Goal: Task Accomplishment & Management: Manage account settings

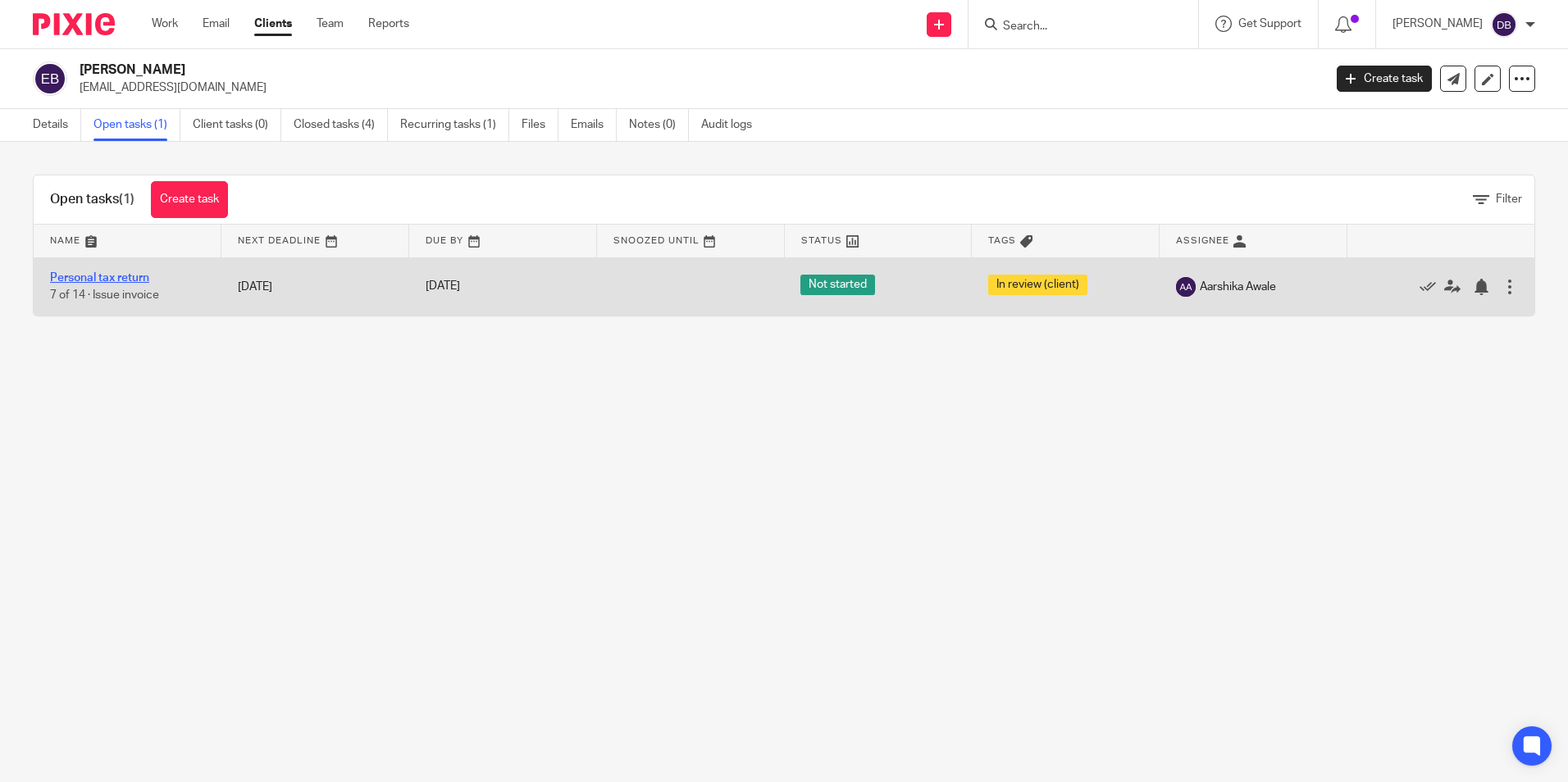
click at [106, 278] on link "Personal tax return" at bounding box center [100, 278] width 99 height 12
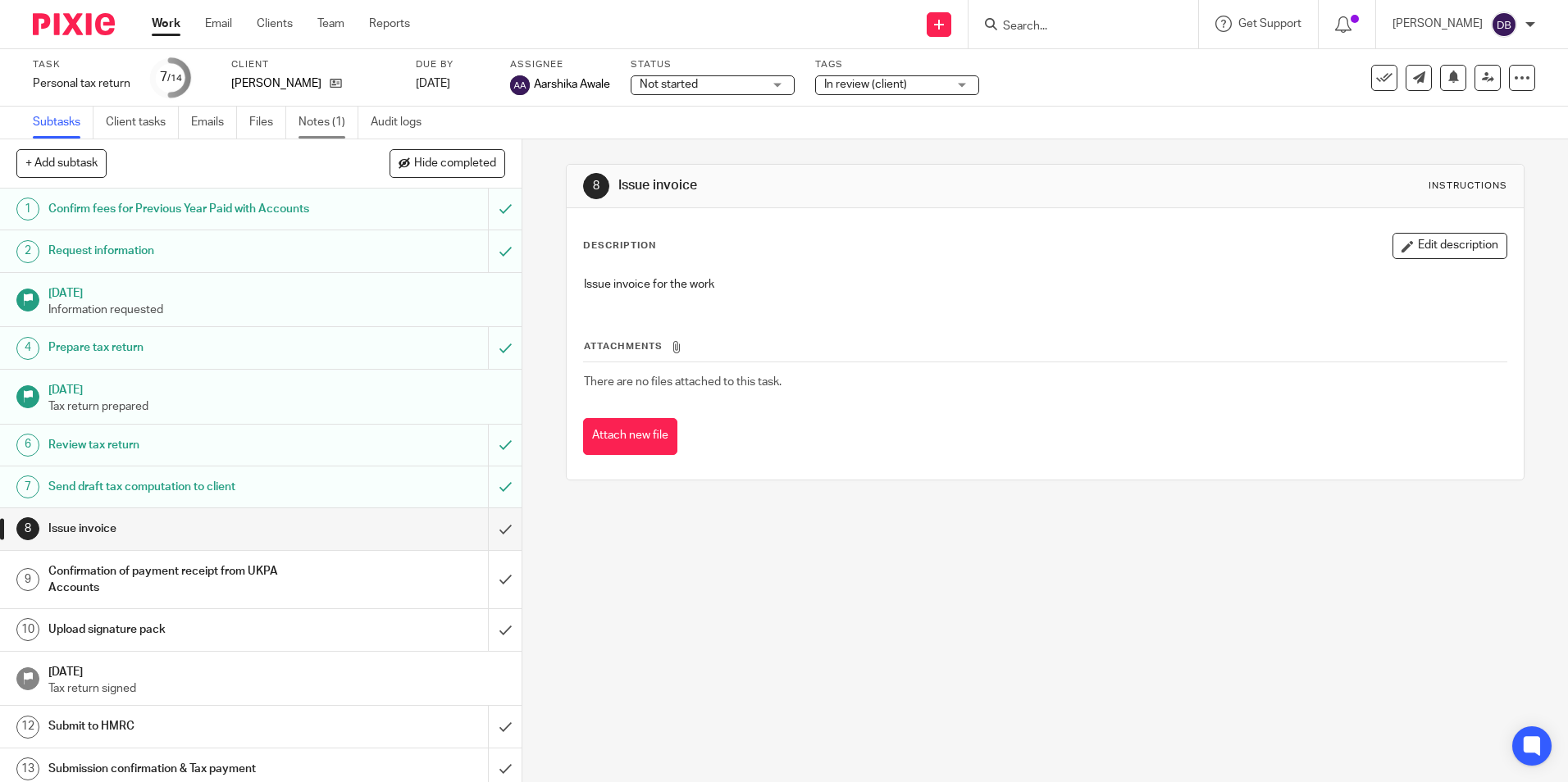
click at [341, 125] on link "Notes (1)" at bounding box center [328, 122] width 60 height 32
click at [1481, 73] on icon at bounding box center [1487, 77] width 12 height 12
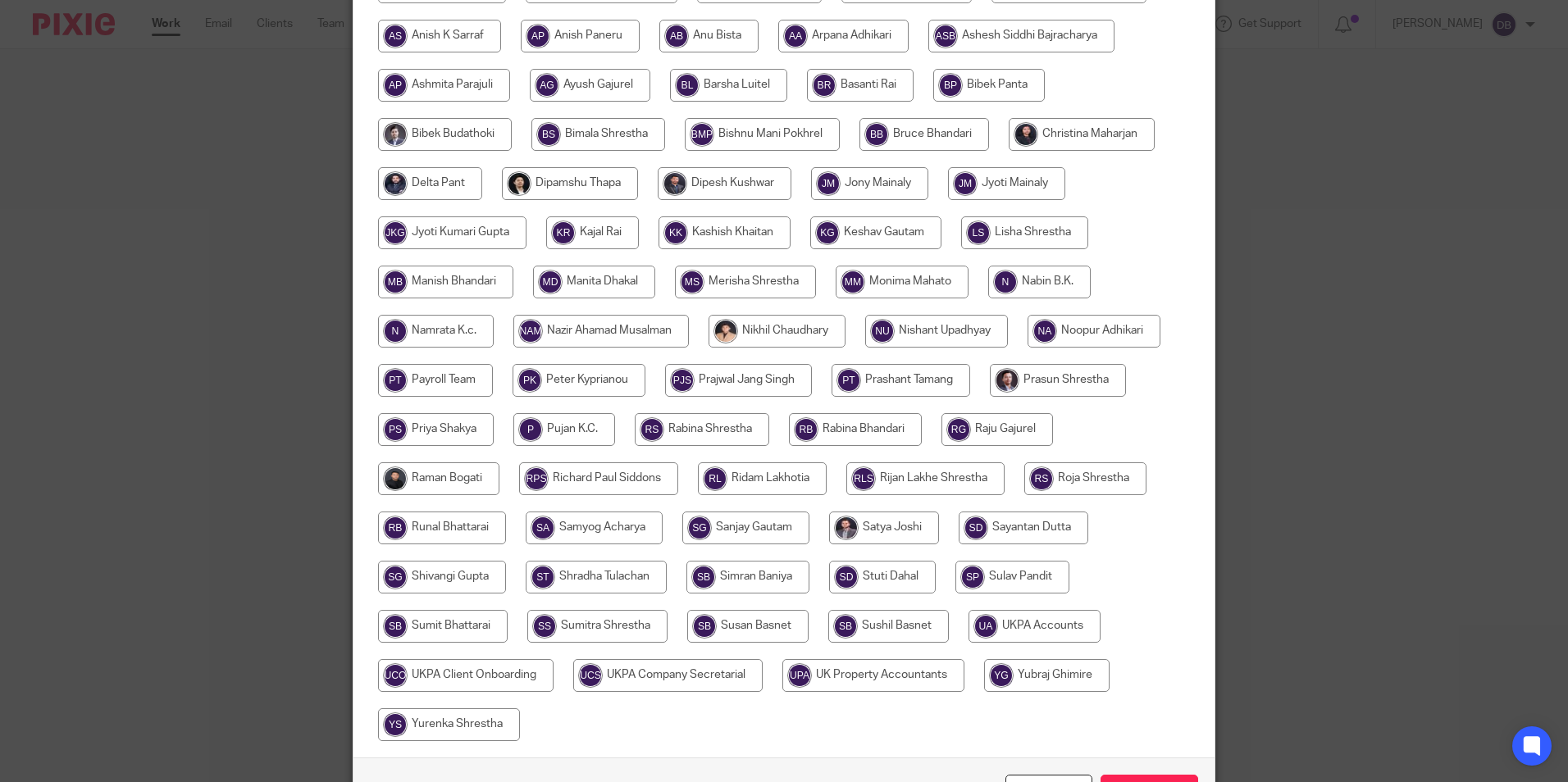
scroll to position [438, 0]
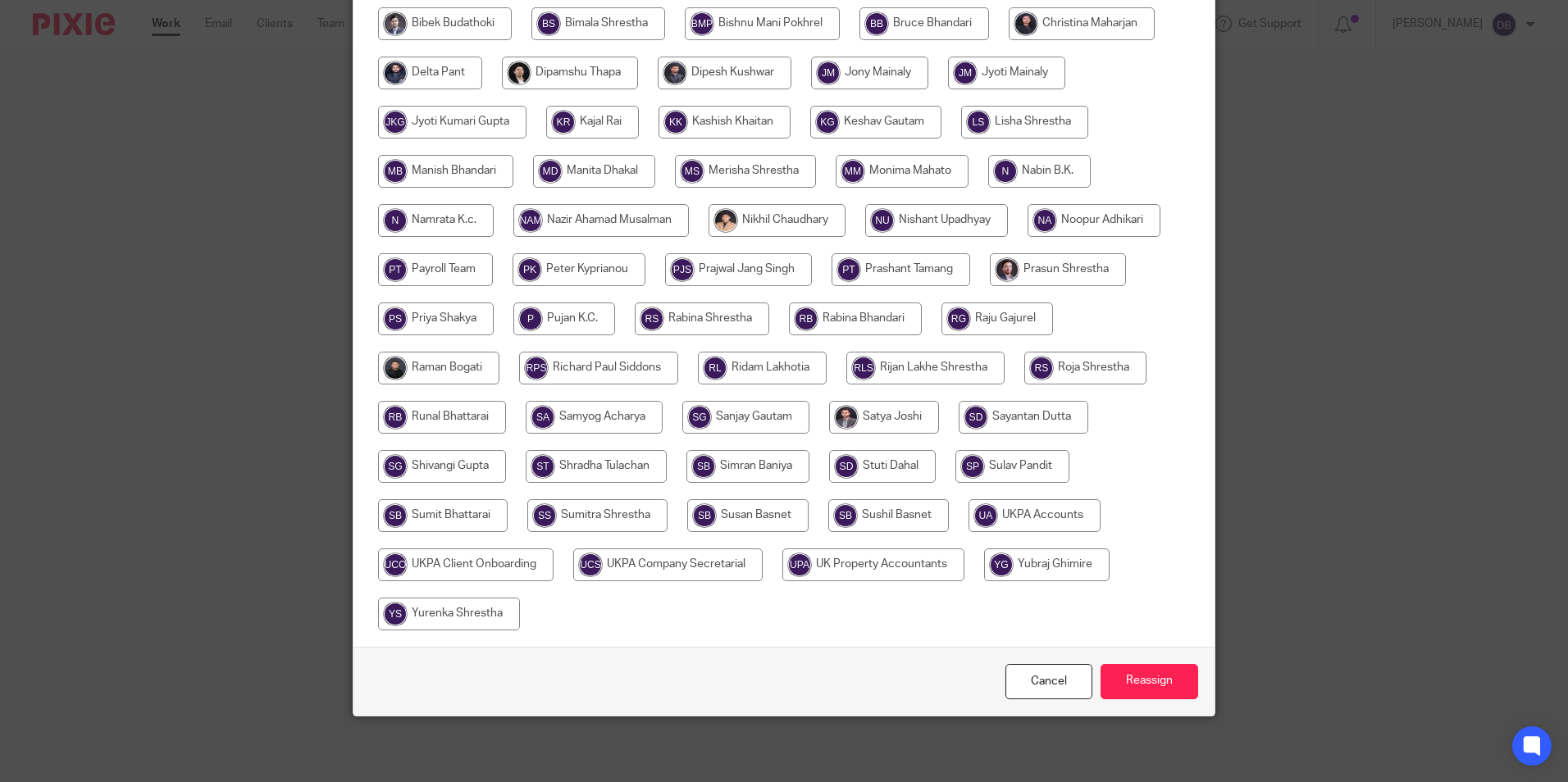
click at [1013, 524] on input "radio" at bounding box center [1034, 516] width 132 height 33
radio input "true"
click at [1116, 676] on input "Reassign" at bounding box center [1149, 681] width 97 height 35
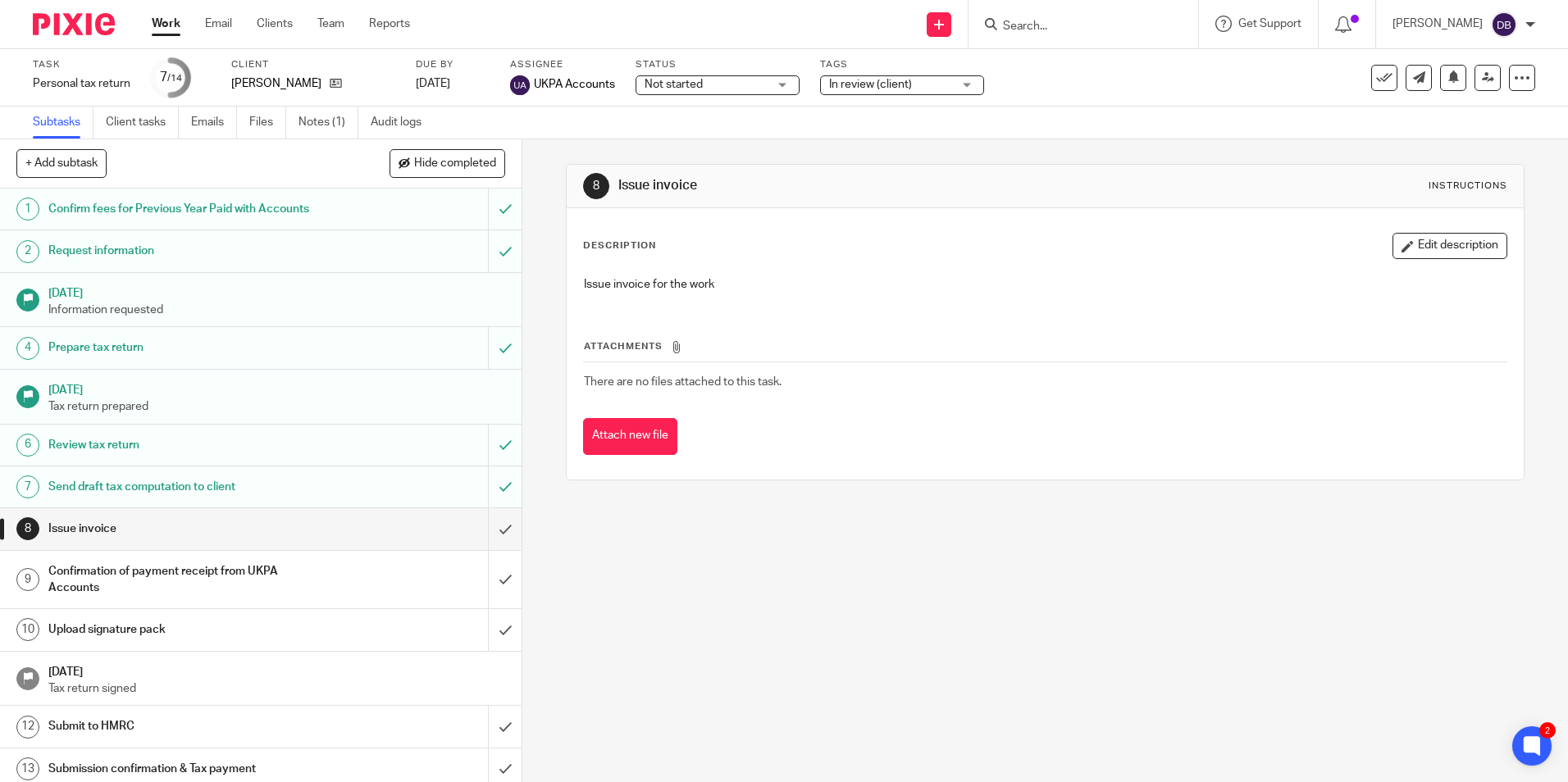
click at [1089, 25] on input "Search" at bounding box center [1074, 27] width 148 height 15
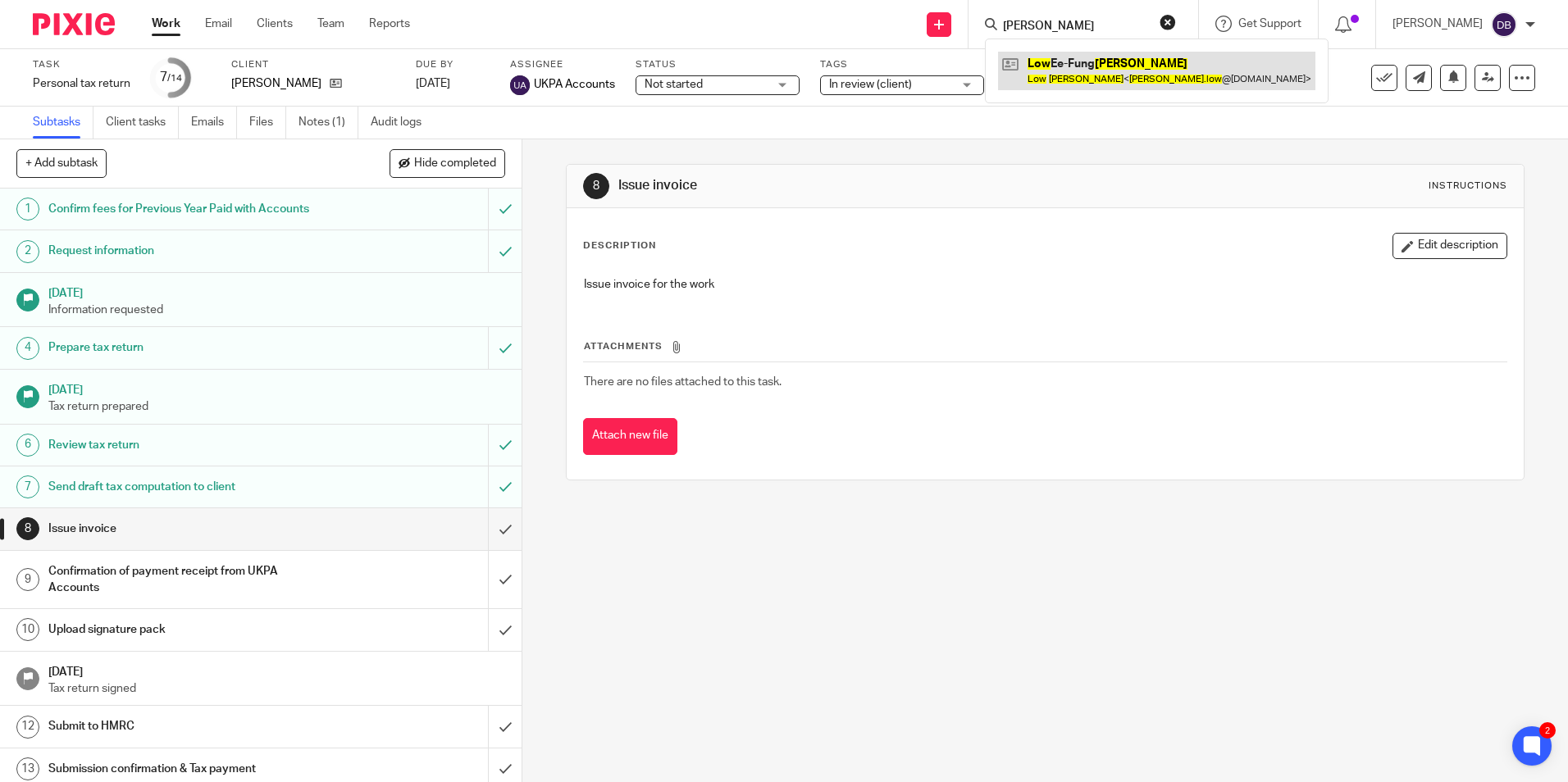
type input "emily low"
click at [1079, 67] on link at bounding box center [1156, 71] width 318 height 38
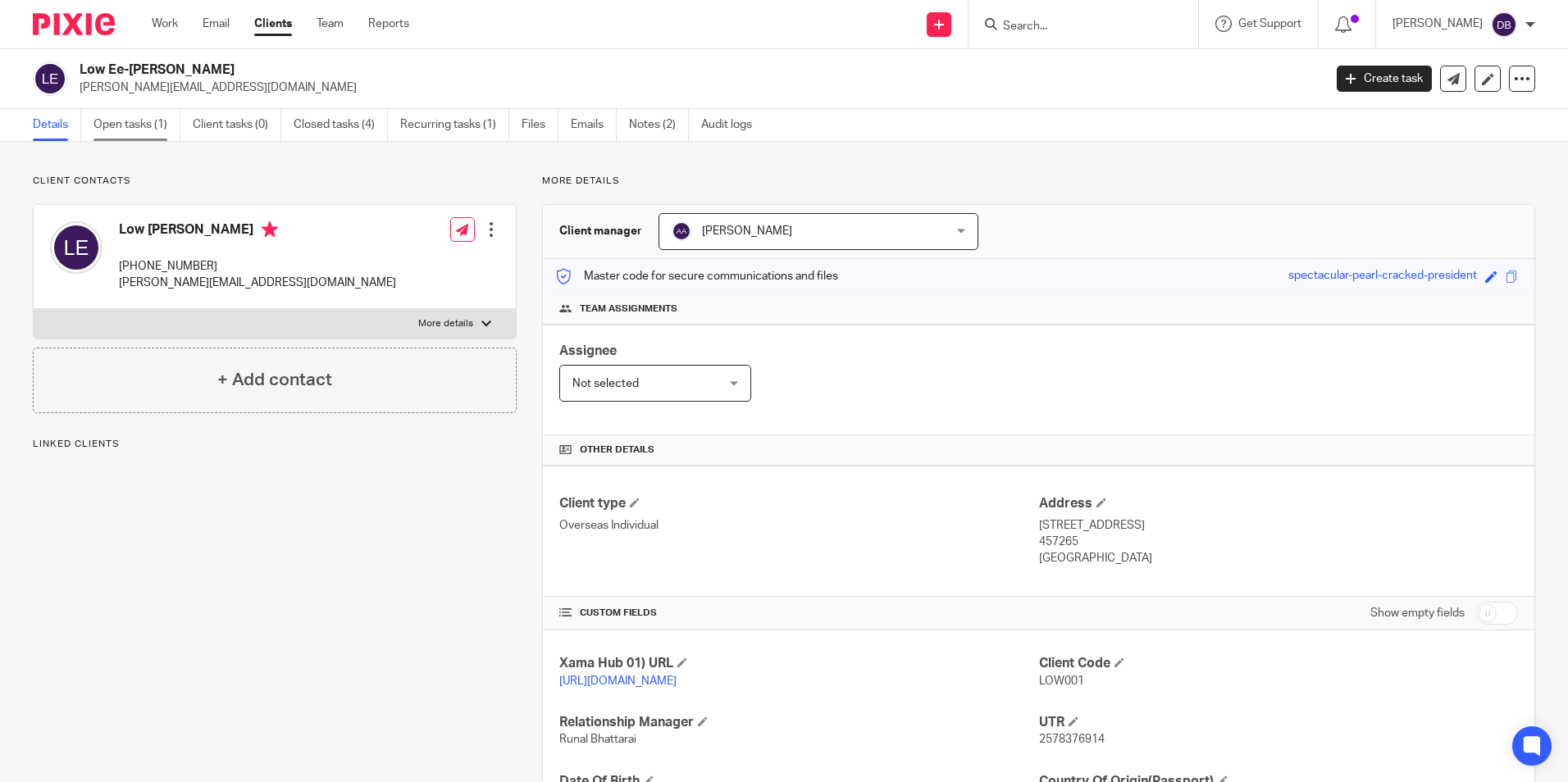
click at [139, 126] on link "Open tasks (1)" at bounding box center [136, 125] width 87 height 32
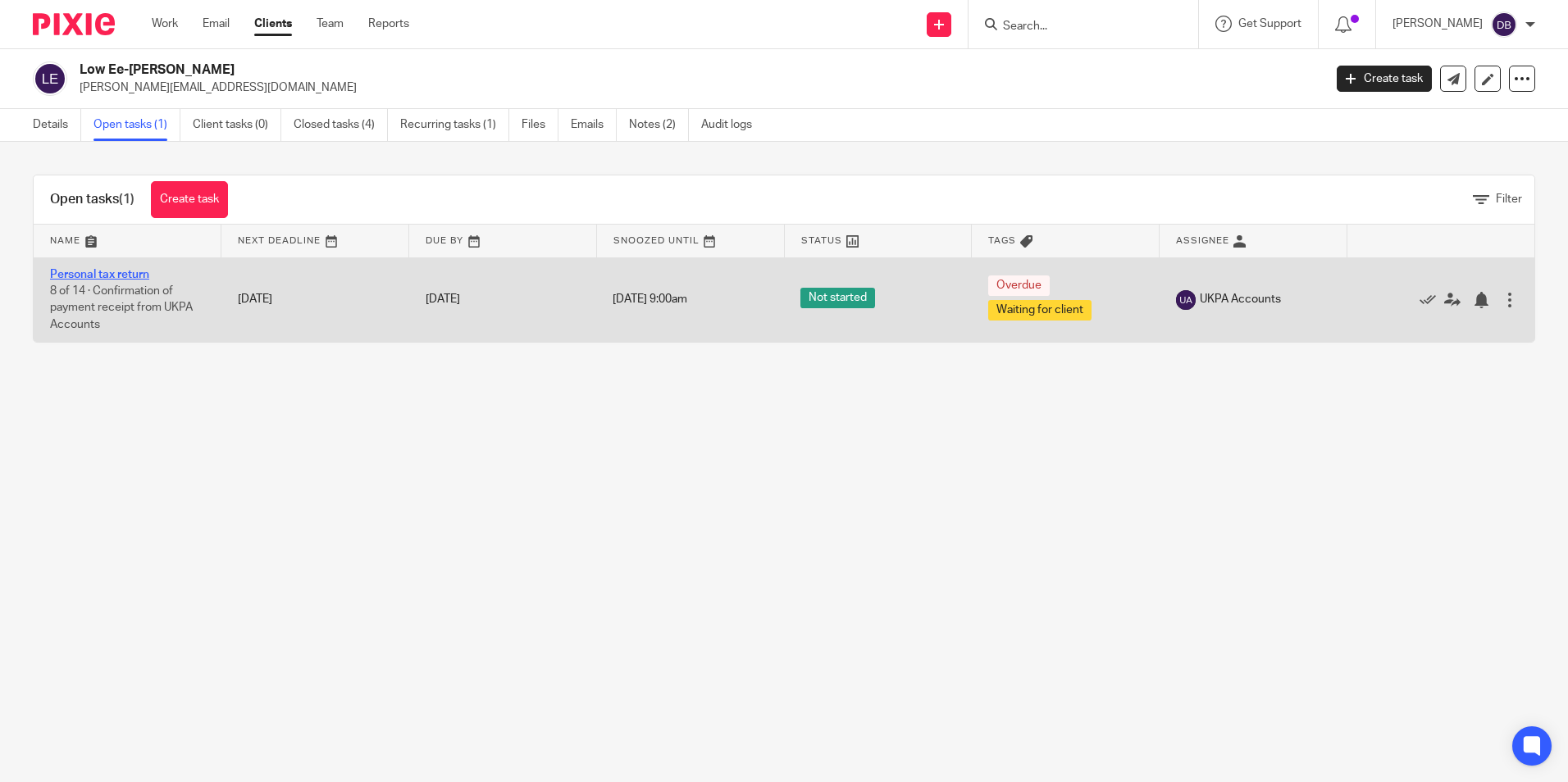
click at [122, 271] on link "Personal tax return" at bounding box center [100, 275] width 99 height 12
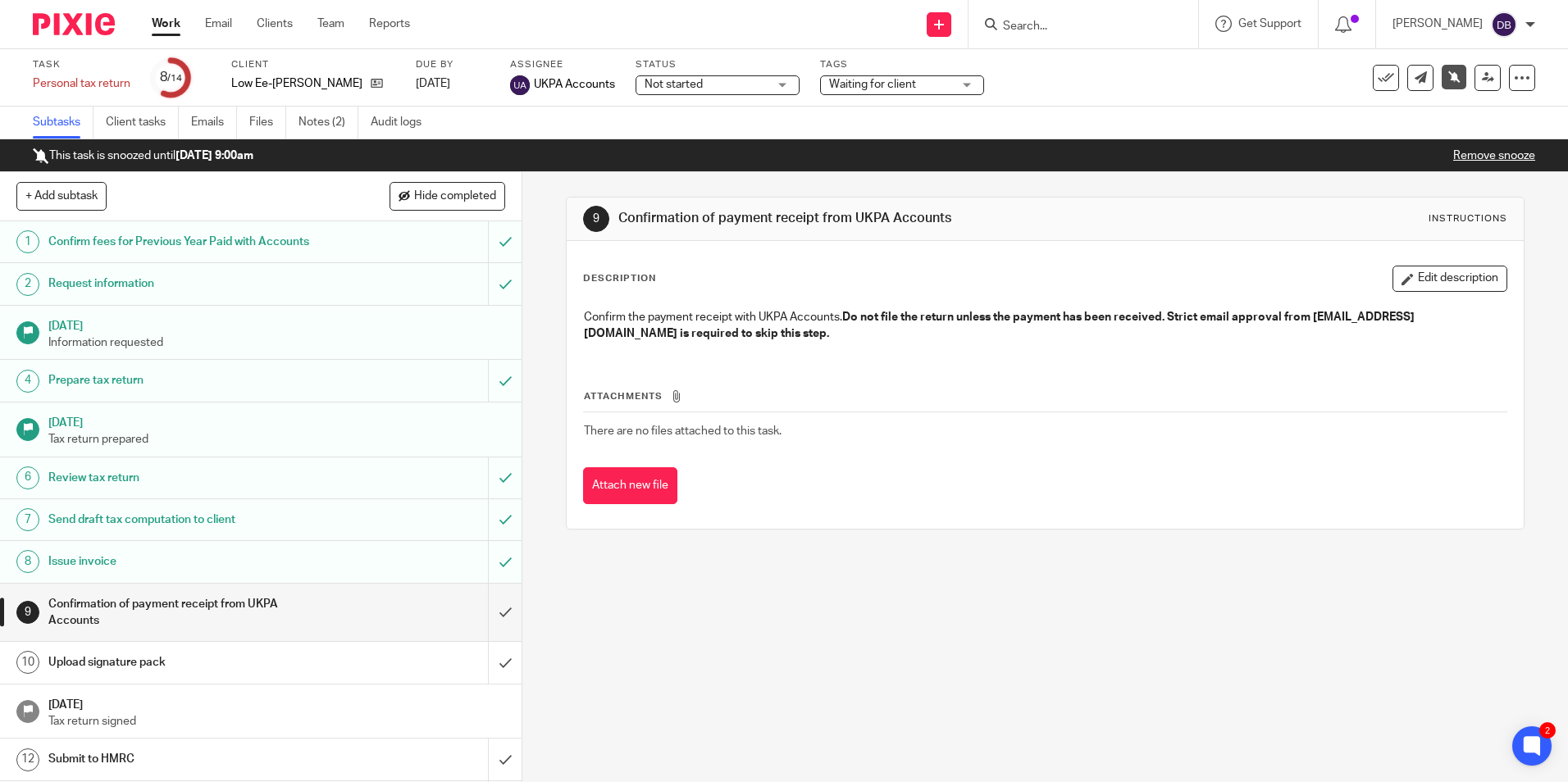
click at [1089, 20] on input "Search" at bounding box center [1074, 27] width 148 height 15
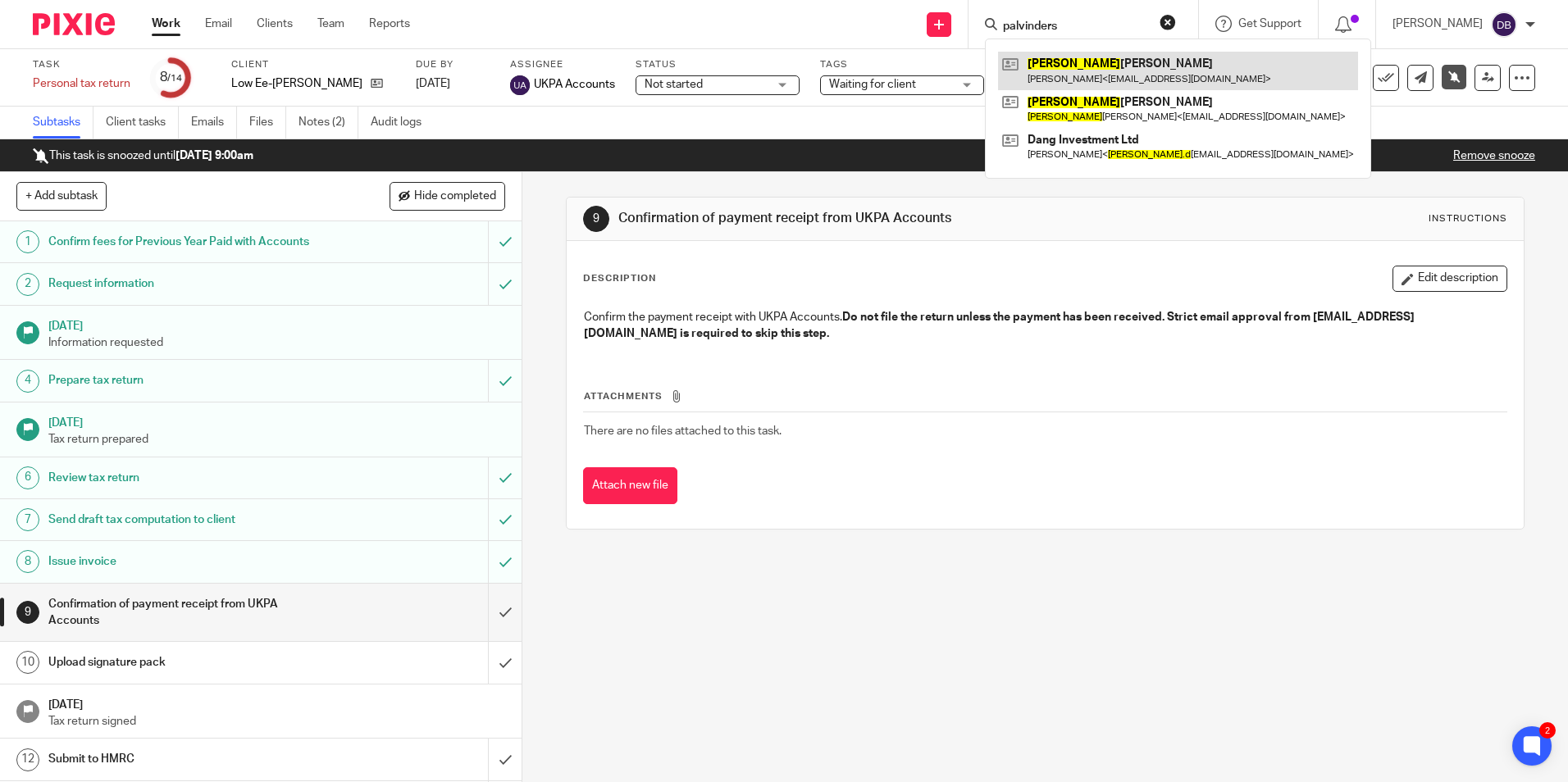
type input "palvinders"
click at [1109, 67] on link at bounding box center [1178, 71] width 360 height 38
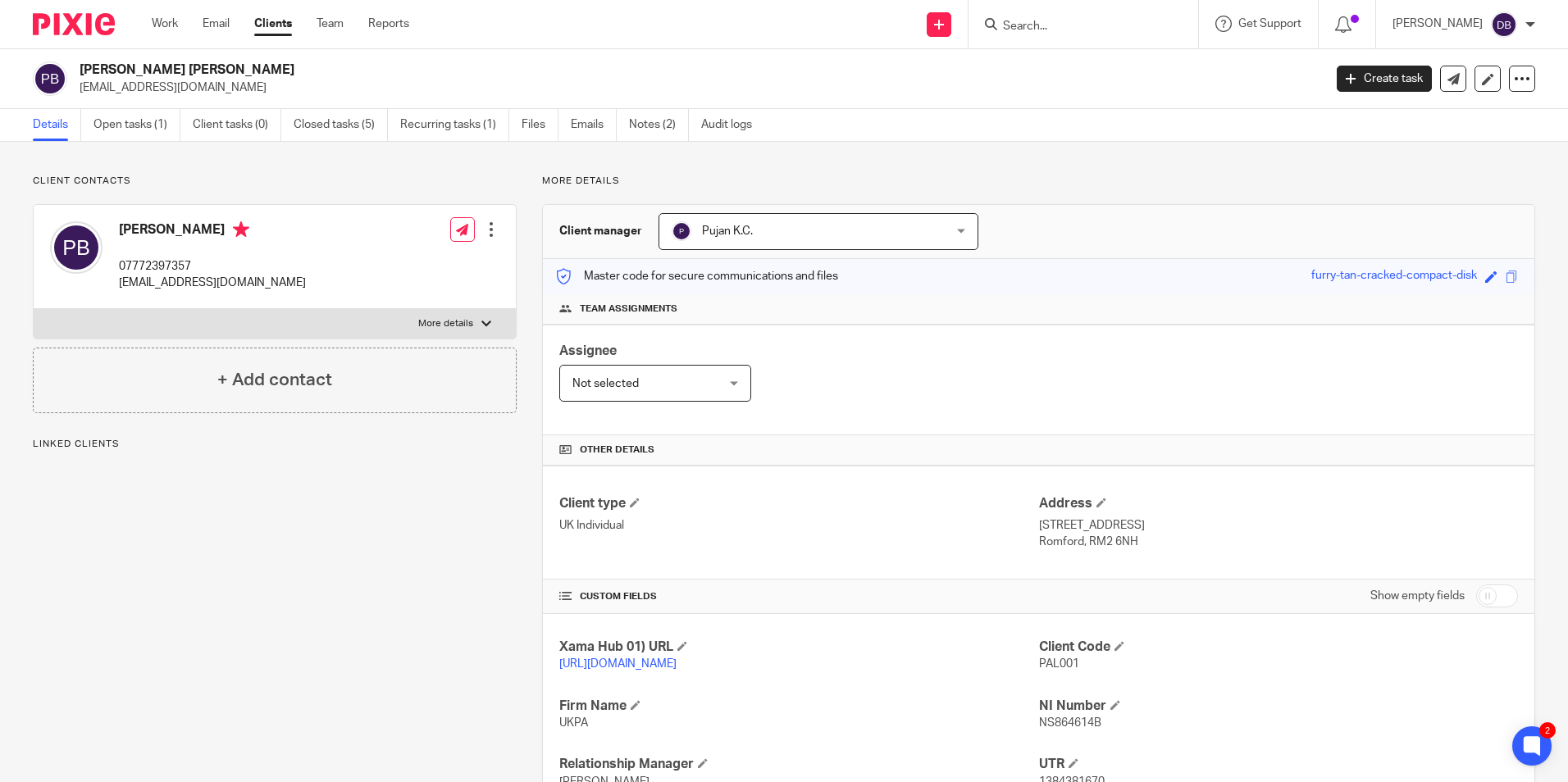
drag, startPoint x: 246, startPoint y: 82, endPoint x: 73, endPoint y: 91, distance: 173.2
click at [73, 91] on div "Palvinder Singh Beesal beesalenterprise@gmail.com" at bounding box center [673, 79] width 1279 height 35
copy p "beesalenterprise@gmail.com"
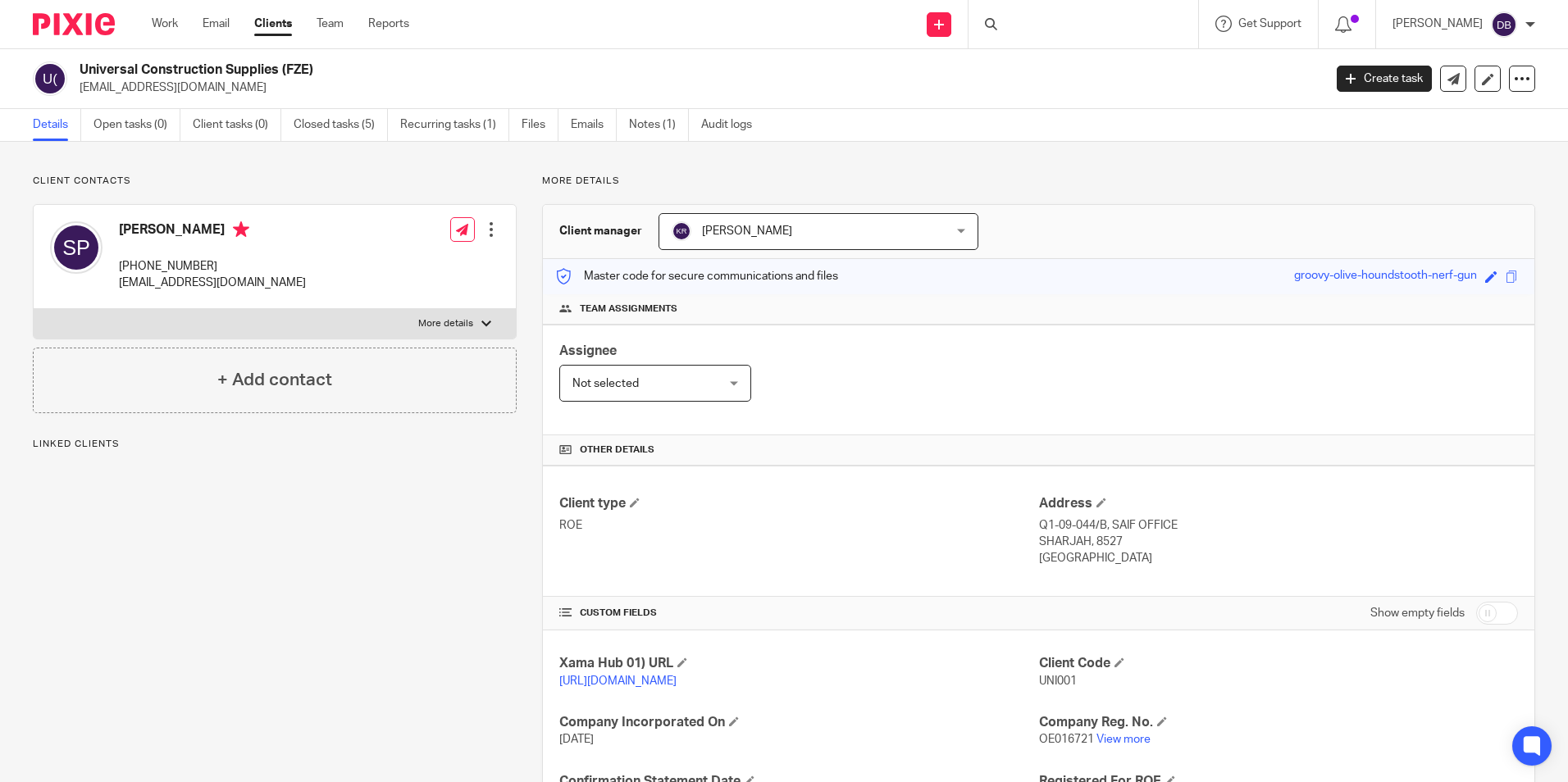
click at [1002, 16] on div at bounding box center [1083, 24] width 229 height 49
click at [1028, 20] on input "Search" at bounding box center [1074, 27] width 148 height 15
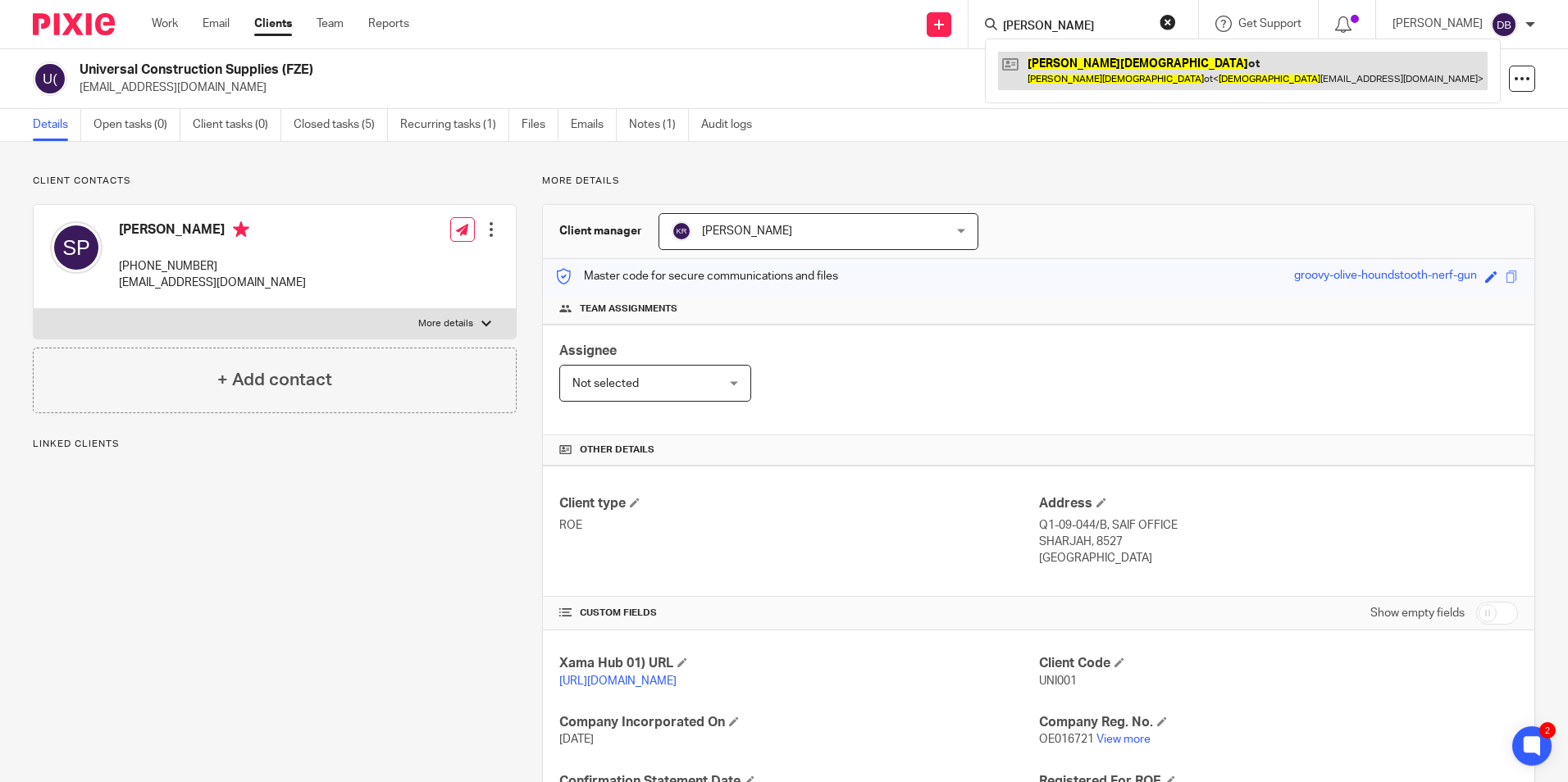
type input "charles god"
click at [1076, 59] on link at bounding box center [1242, 71] width 489 height 38
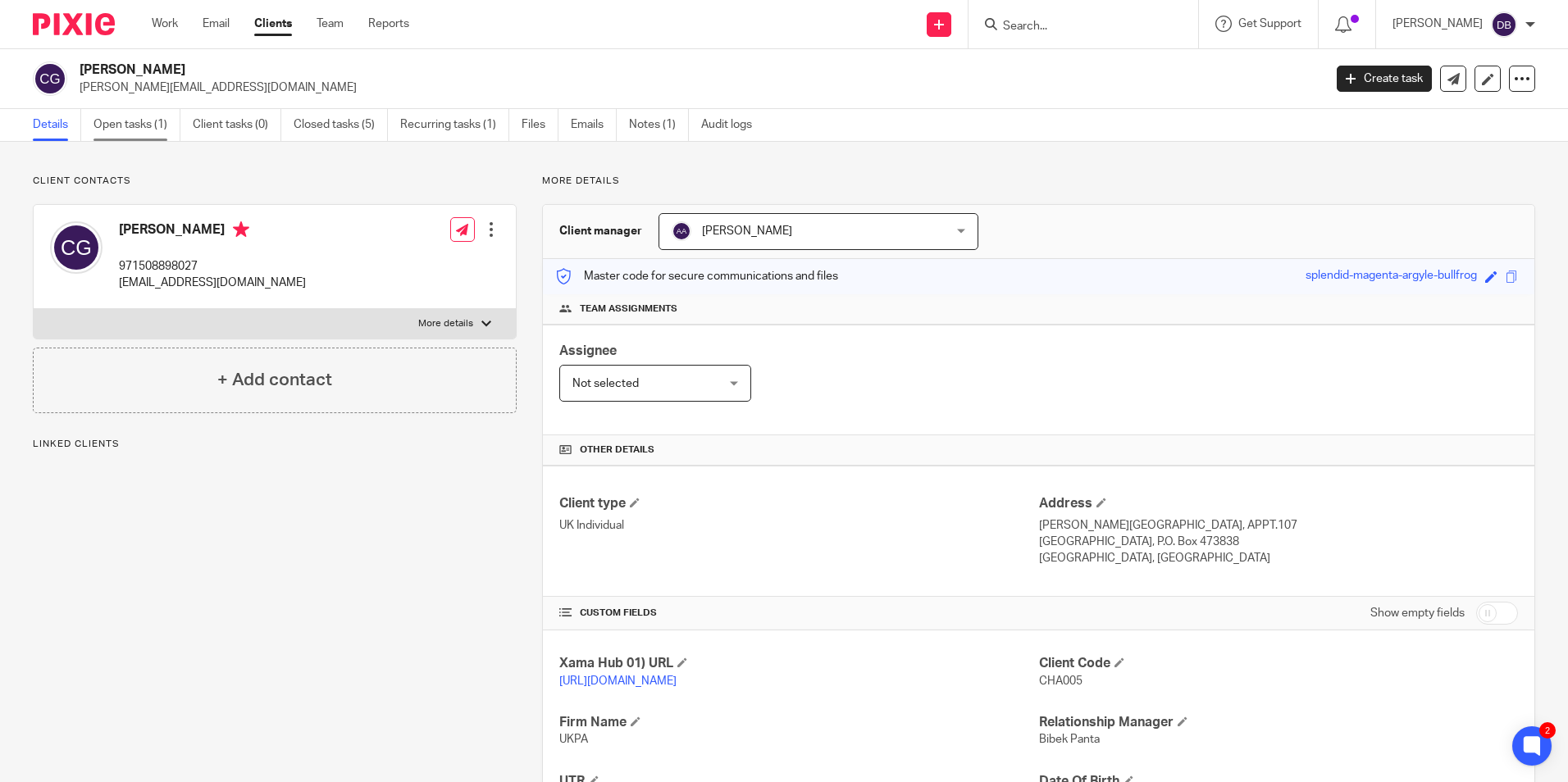
click at [102, 110] on link "Open tasks (1)" at bounding box center [136, 125] width 87 height 32
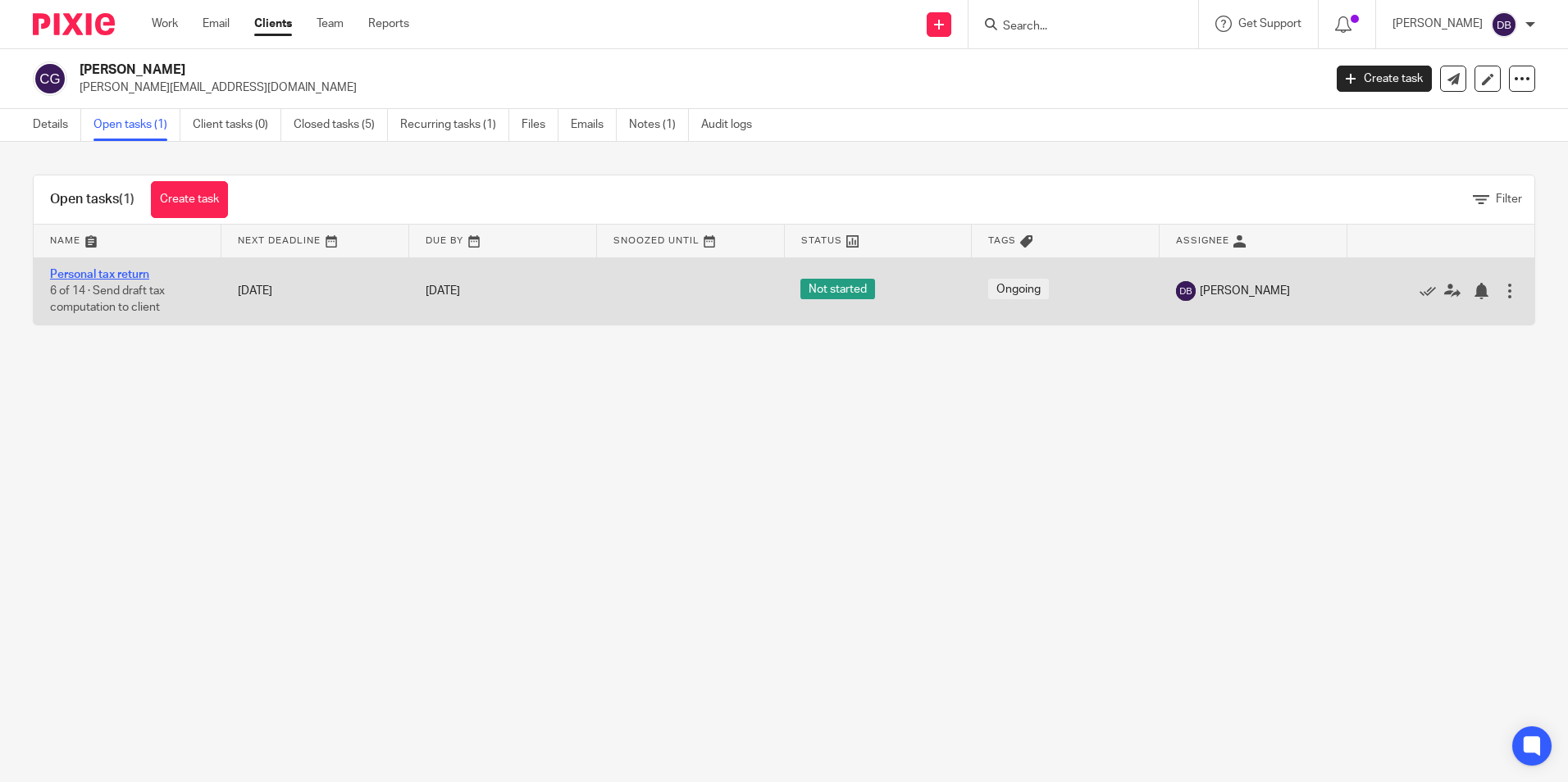
click at [116, 271] on link "Personal tax return" at bounding box center [100, 275] width 99 height 12
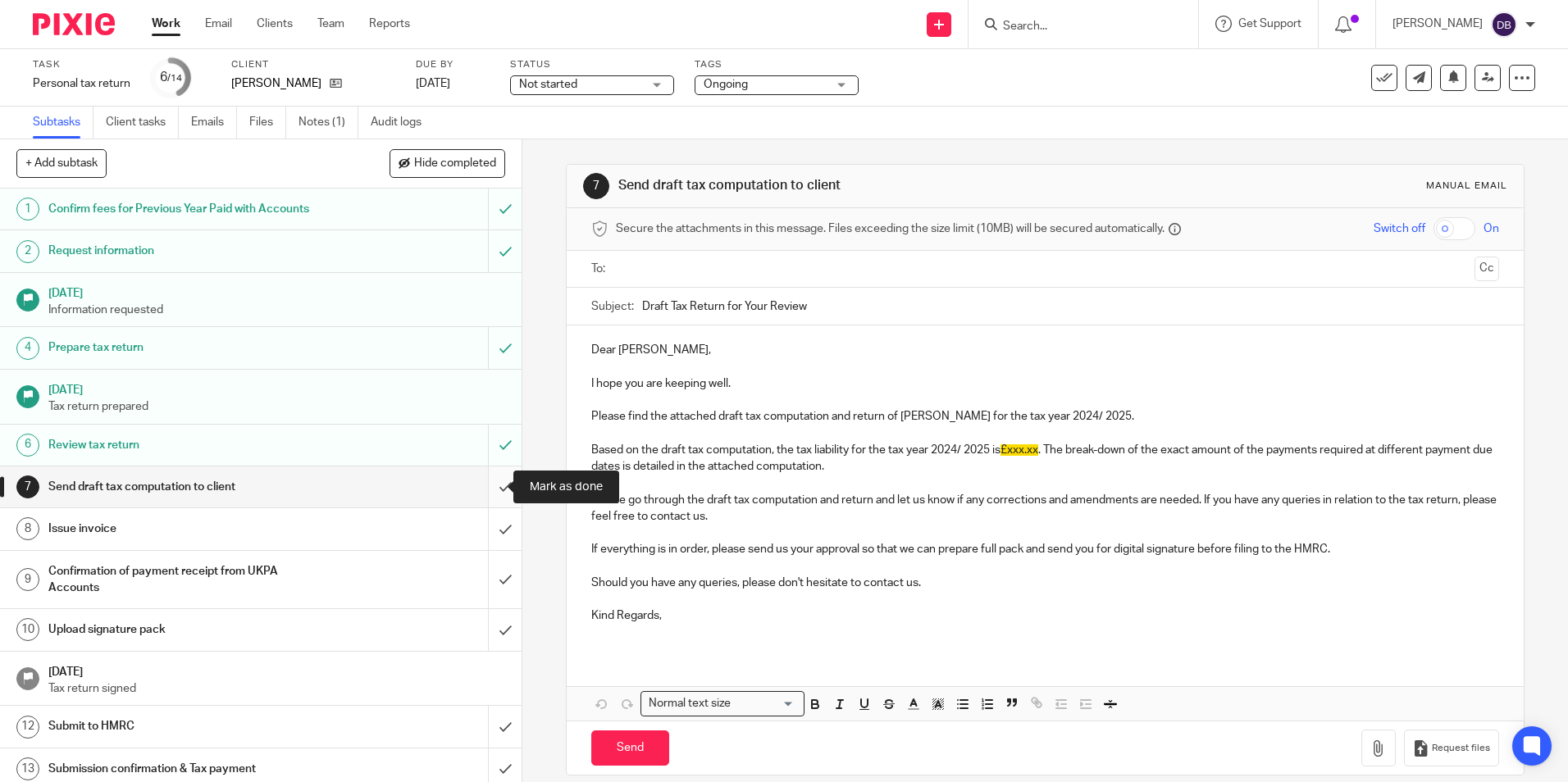
click at [481, 480] on input "submit" at bounding box center [261, 487] width 522 height 41
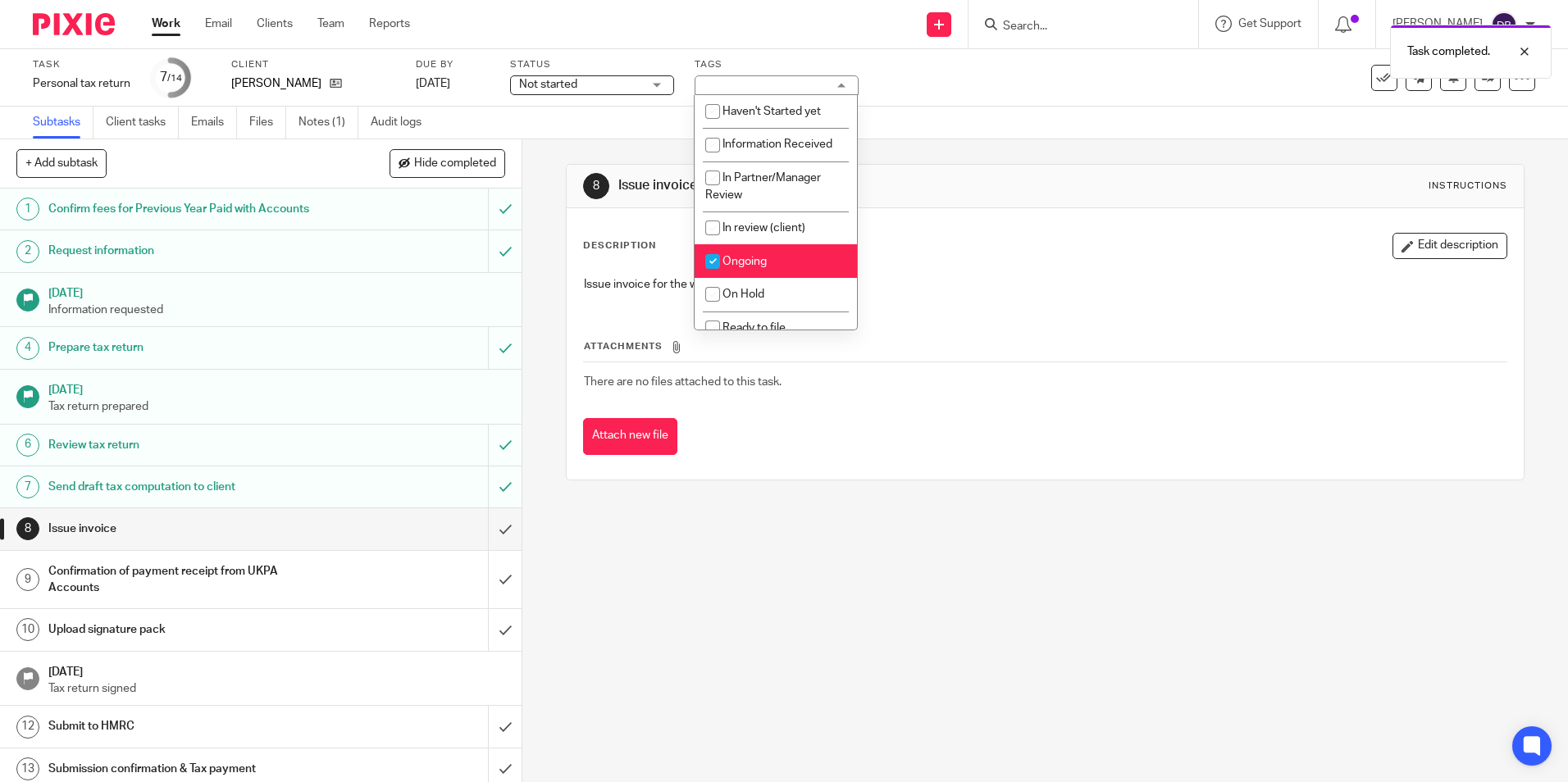
click at [720, 252] on input "checkbox" at bounding box center [713, 261] width 31 height 31
checkbox input "false"
click at [725, 230] on input "checkbox" at bounding box center [713, 228] width 31 height 31
checkbox input "true"
click at [984, 233] on div "Description Edit description" at bounding box center [1044, 246] width 923 height 26
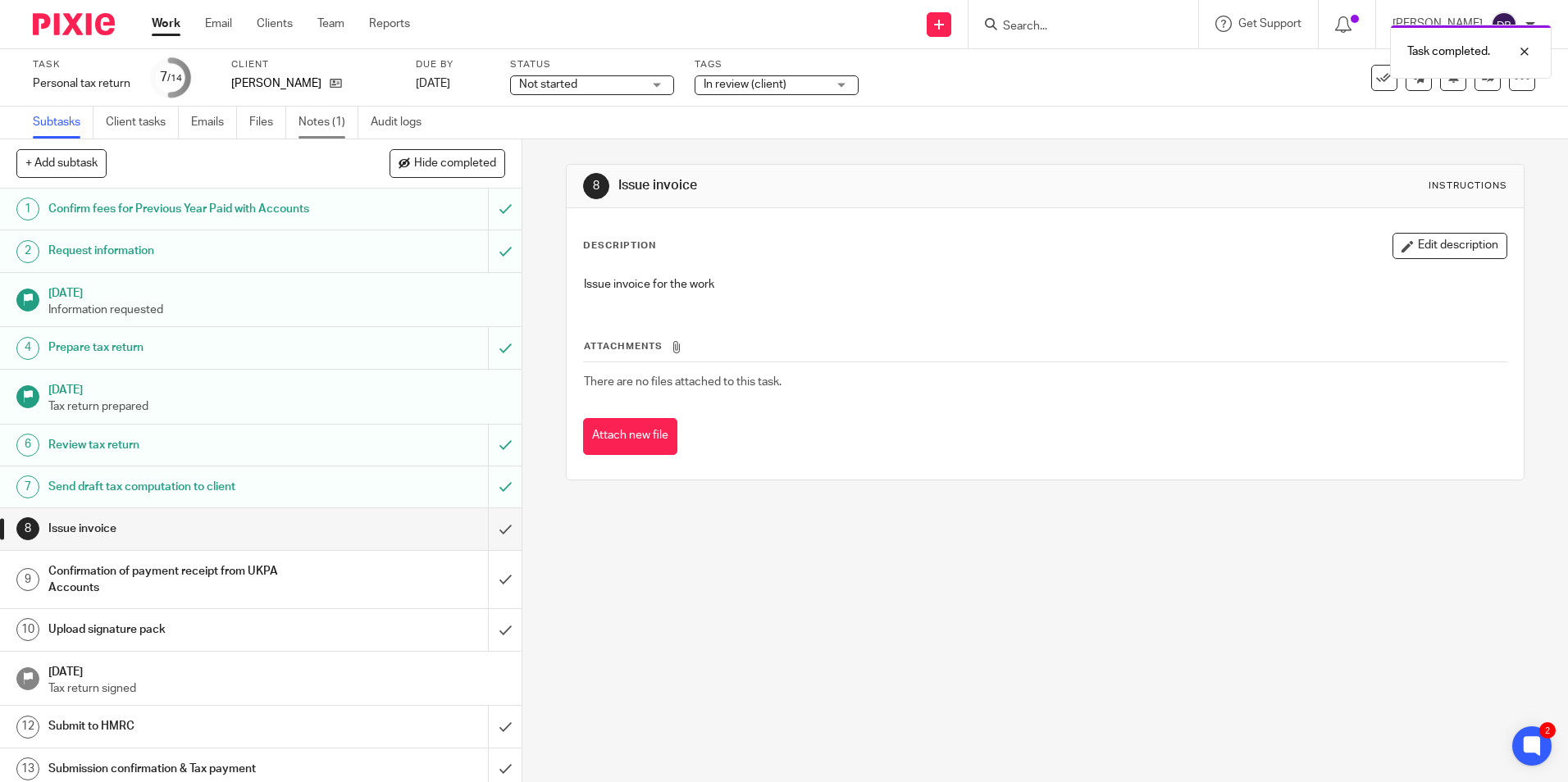
click at [309, 120] on link "Notes (1)" at bounding box center [328, 122] width 60 height 32
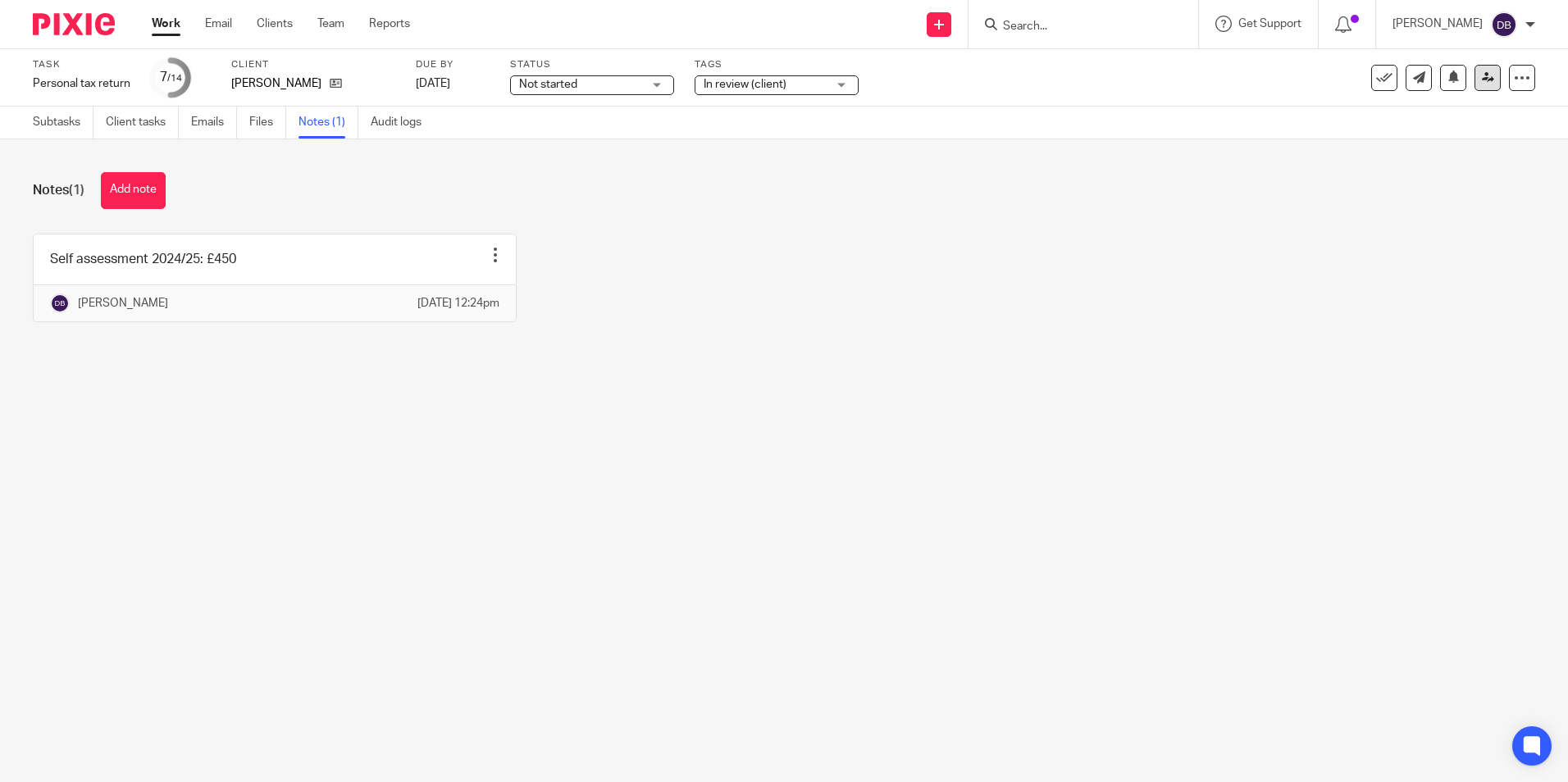
click at [1474, 78] on link at bounding box center [1487, 78] width 26 height 26
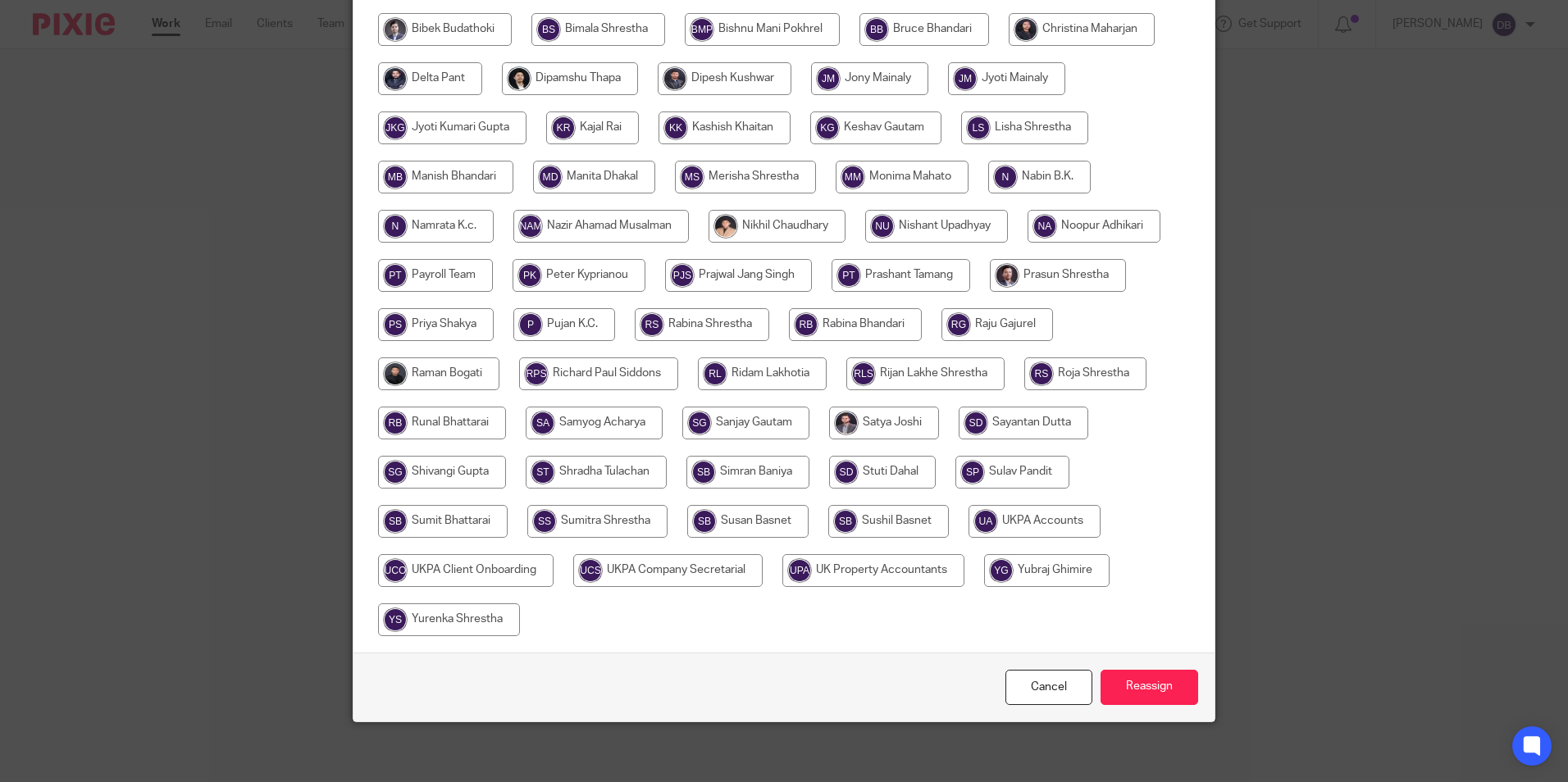
scroll to position [438, 0]
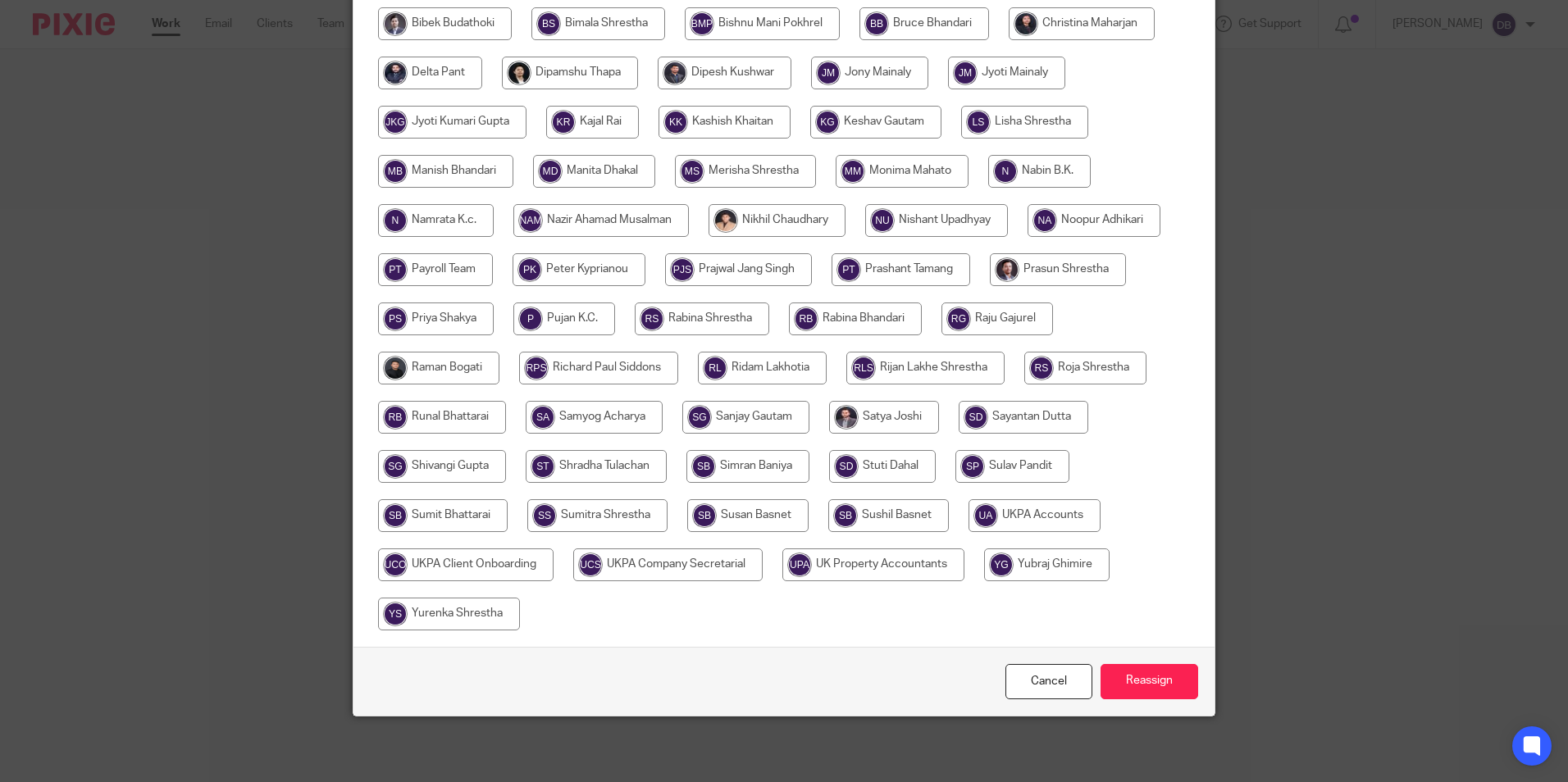
click at [1018, 530] on input "radio" at bounding box center [1034, 516] width 132 height 33
radio input "true"
click at [1140, 670] on input "Reassign" at bounding box center [1149, 681] width 97 height 35
